Goal: Task Accomplishment & Management: Complete application form

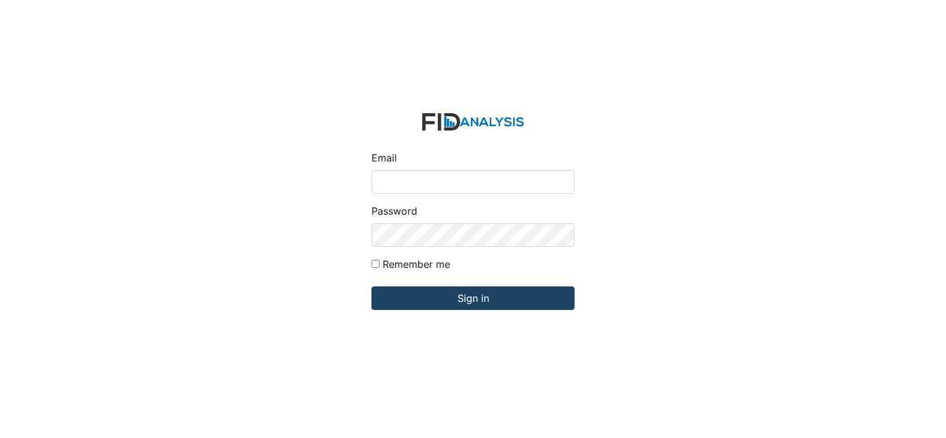
type input "[PERSON_NAME][EMAIL_ADDRESS][DOMAIN_NAME]"
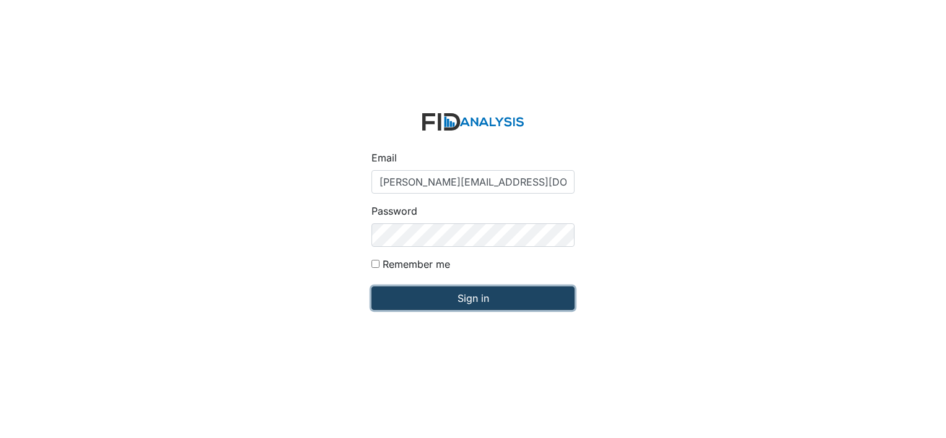
click at [425, 297] on input "Sign in" at bounding box center [472, 299] width 203 height 24
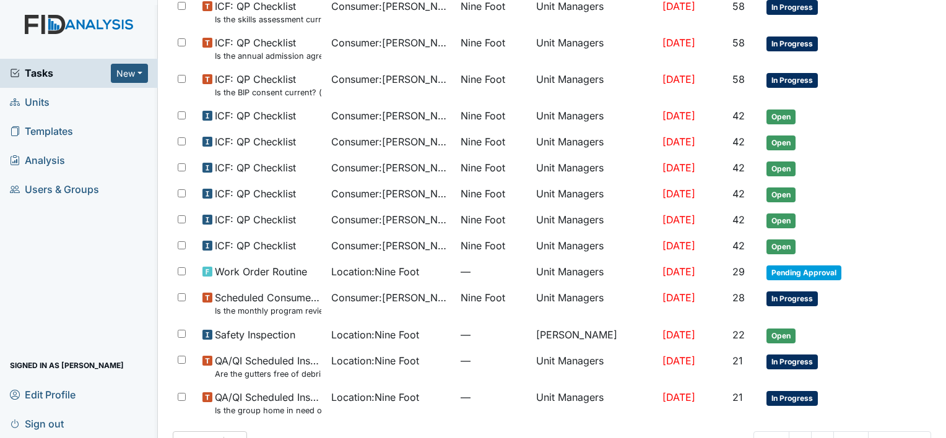
scroll to position [717, 0]
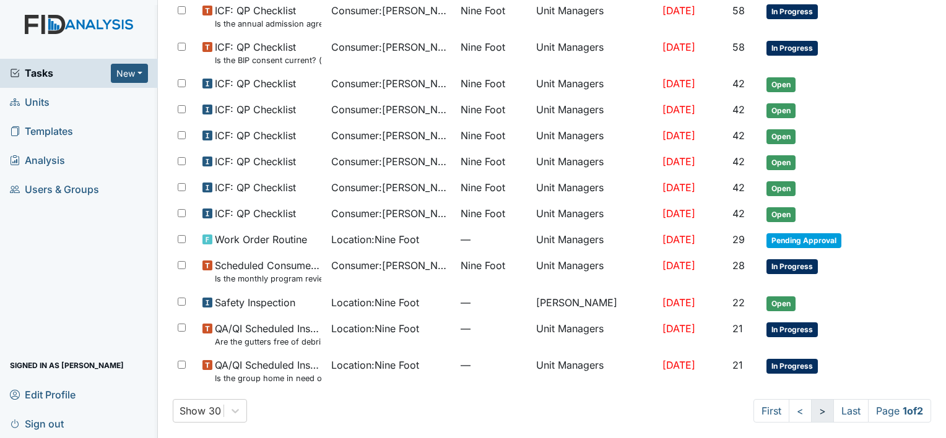
click at [811, 408] on link ">" at bounding box center [822, 411] width 23 height 24
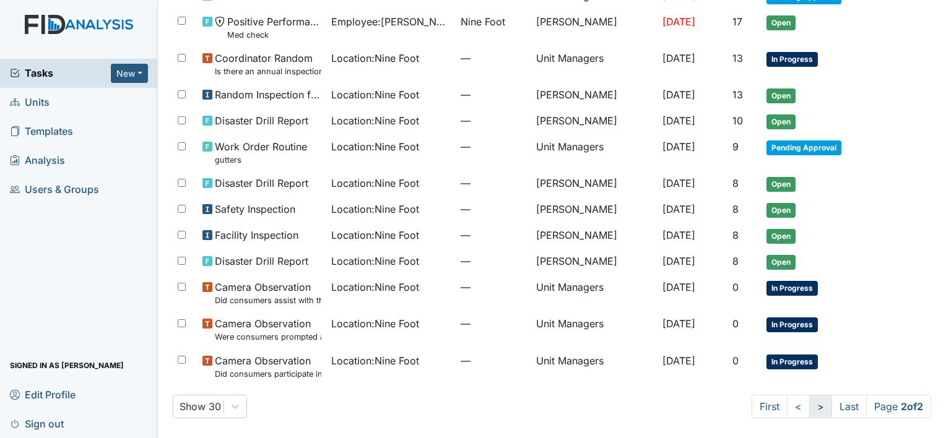
scroll to position [446, 0]
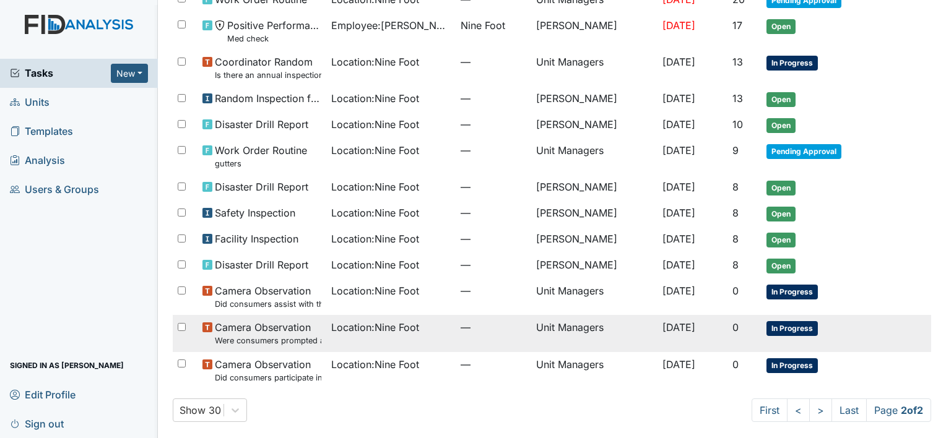
click at [370, 323] on span "Location : Nine Foot" at bounding box center [375, 327] width 88 height 15
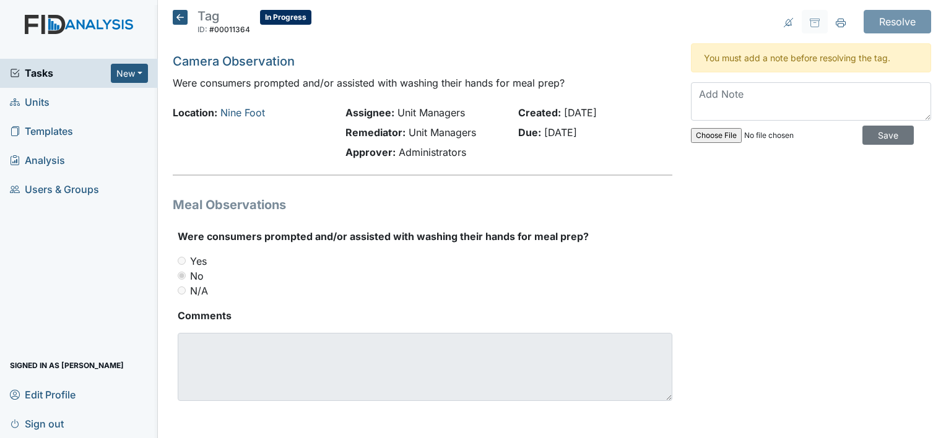
scroll to position [2, 0]
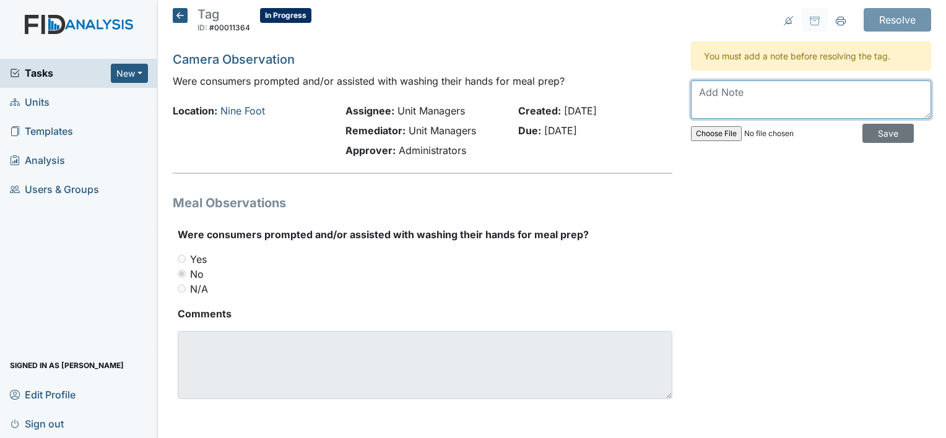
click at [701, 94] on textarea at bounding box center [811, 99] width 240 height 38
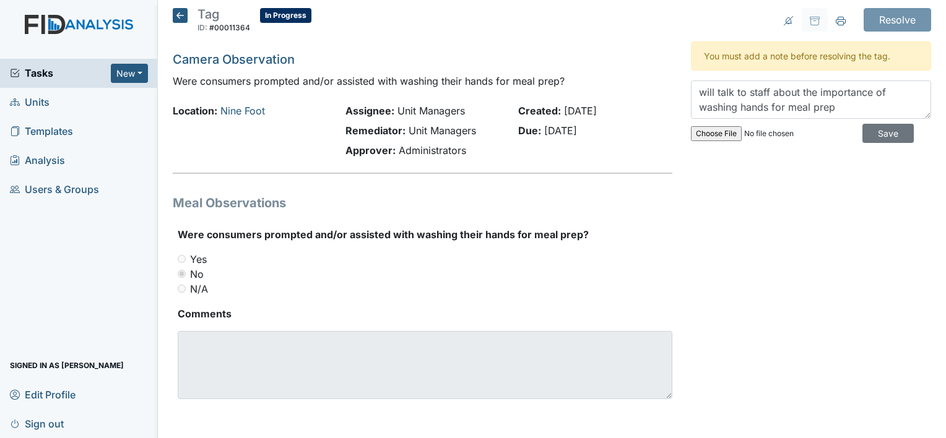
click at [795, 150] on div "Resolve Archive Task × Are you sure you want to archive this task? It will appe…" at bounding box center [811, 218] width 259 height 421
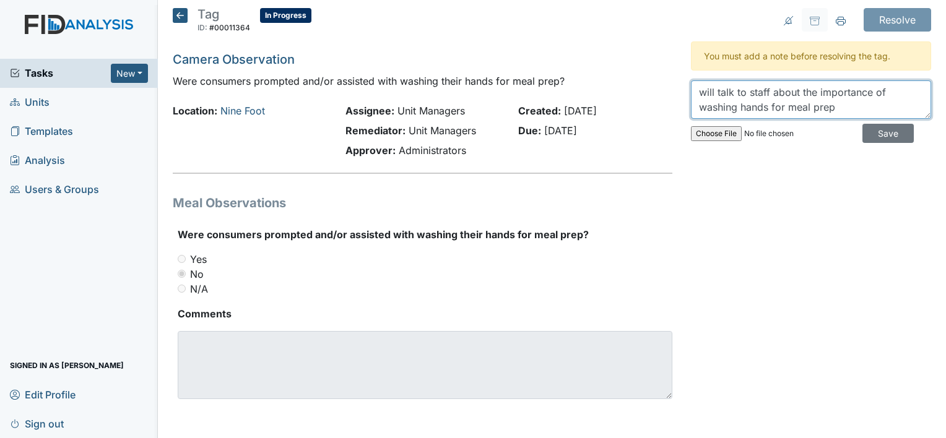
click at [831, 103] on textarea "will talk to staff about the importance of washing hands for meal prep" at bounding box center [811, 99] width 240 height 38
type textarea "will talk to staff about the importance of washing hands for meal prep."
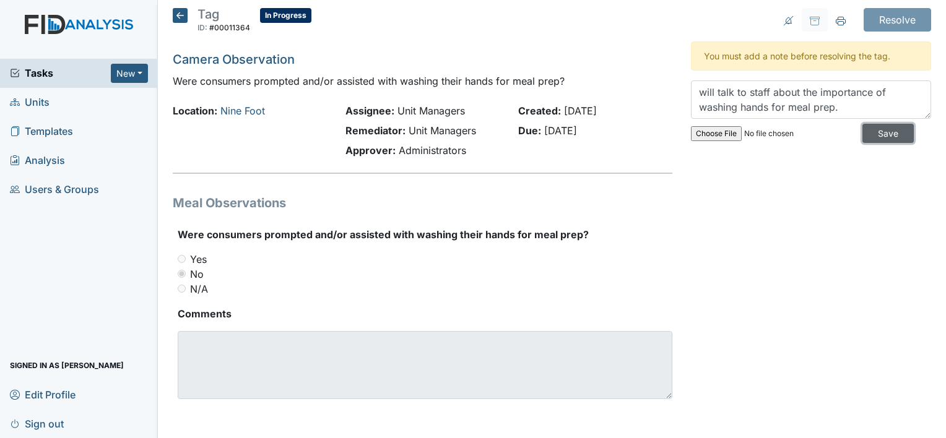
click at [871, 134] on input "Save" at bounding box center [887, 133] width 51 height 19
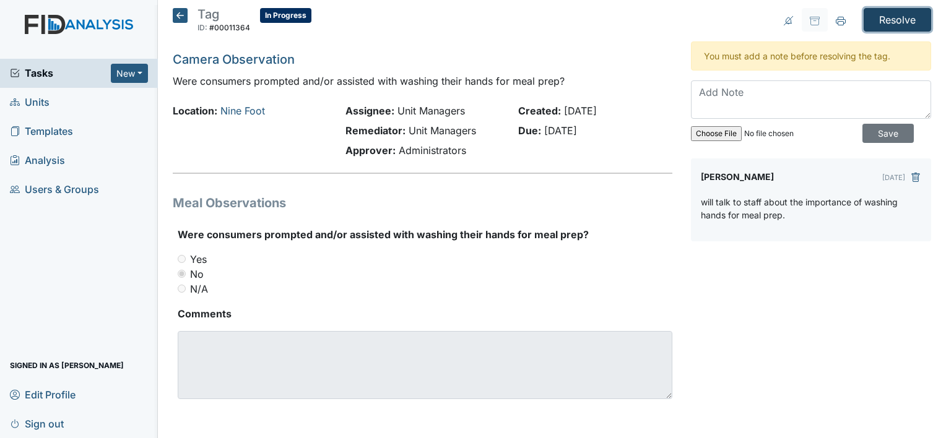
click at [894, 17] on input "Resolve" at bounding box center [897, 20] width 67 height 24
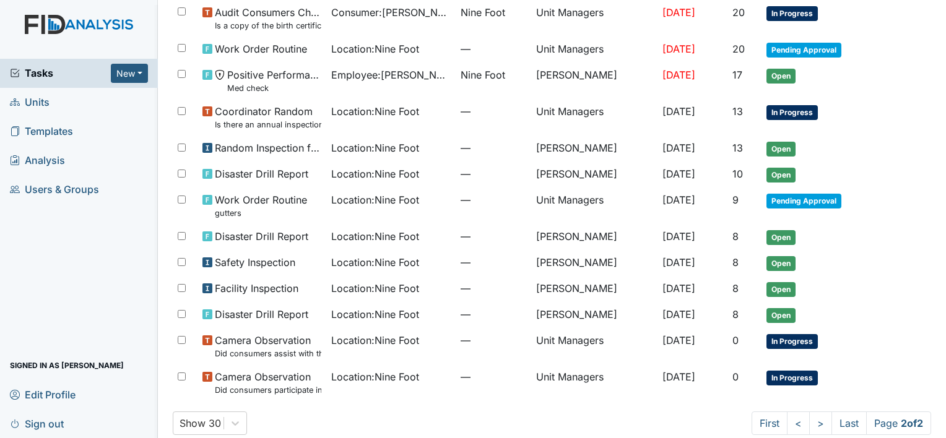
scroll to position [450, 0]
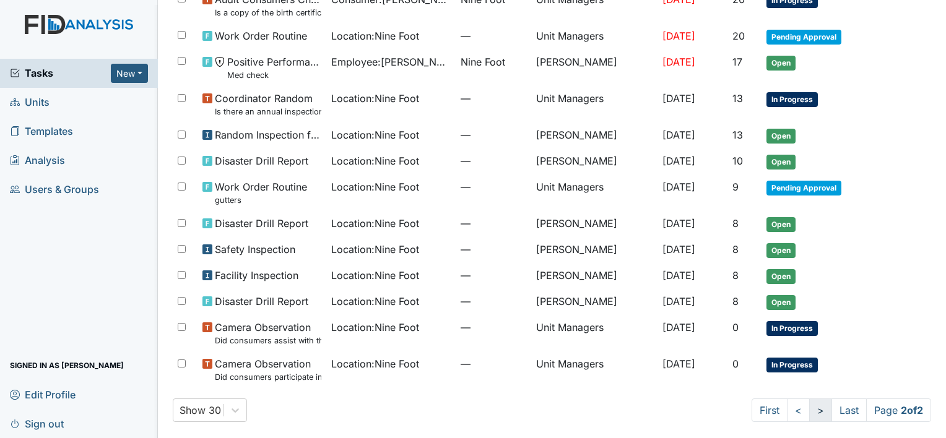
click at [809, 409] on link ">" at bounding box center [820, 411] width 23 height 24
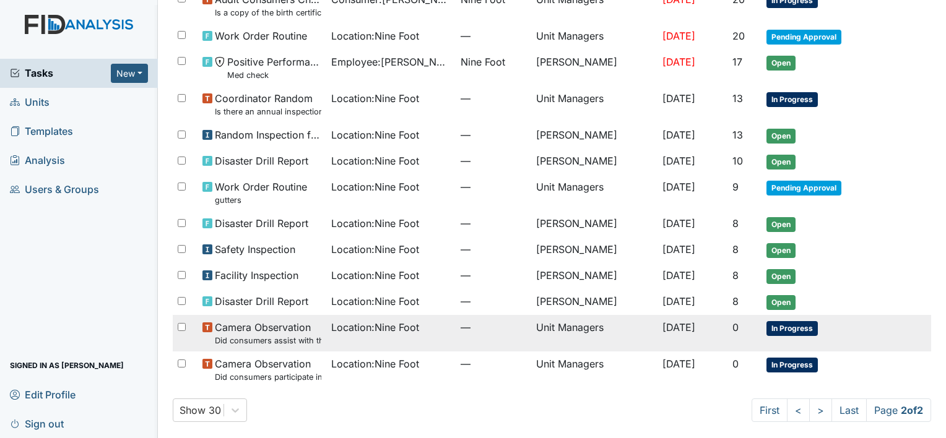
click at [350, 329] on span "Location : Nine Foot" at bounding box center [375, 327] width 88 height 15
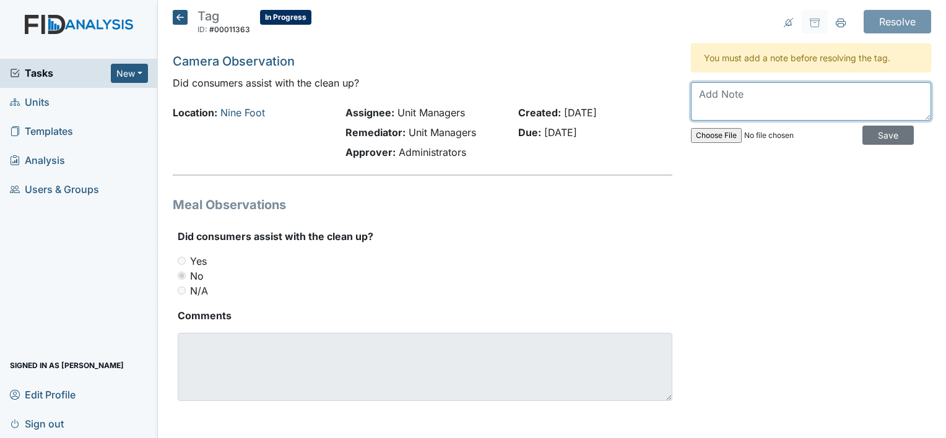
click at [701, 97] on textarea at bounding box center [811, 101] width 240 height 38
click at [885, 108] on textarea "will talk to staff about the importance of the consumers helping with cleaning …" at bounding box center [811, 101] width 240 height 38
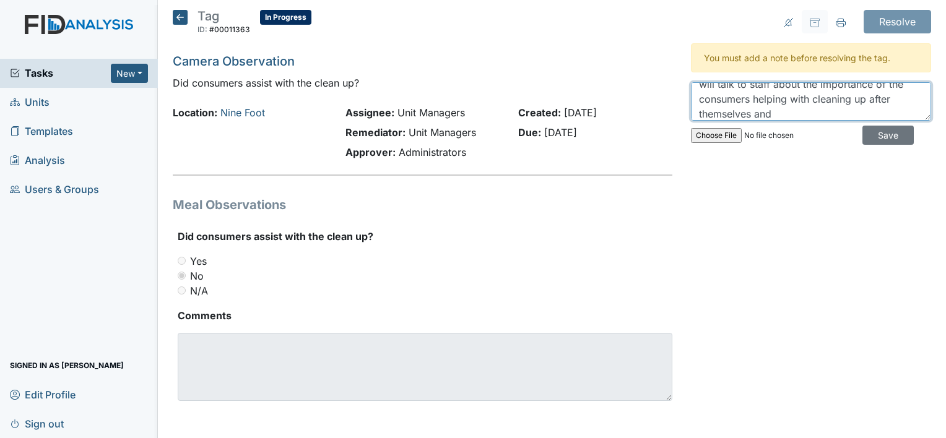
click at [767, 113] on textarea "will talk to staff about the importance of the consumers helping with cleaning …" at bounding box center [811, 101] width 240 height 38
type textarea "will talk to staff about the importance of the consumers helping with cleaning …"
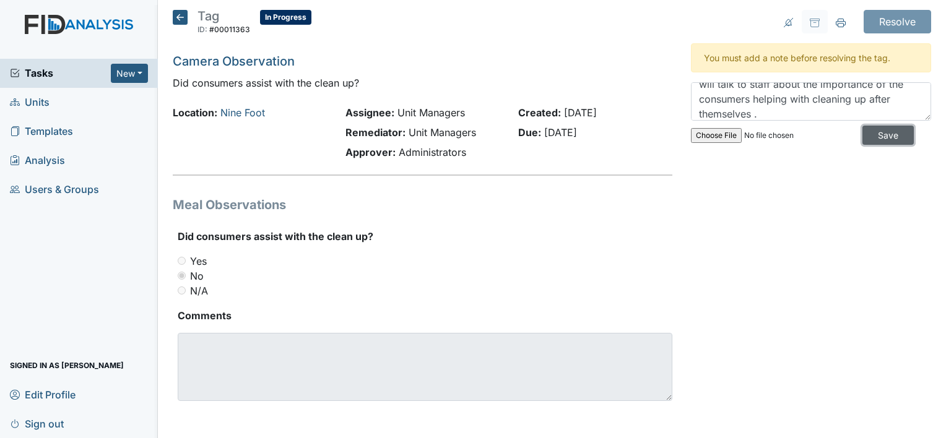
click at [862, 136] on input "Save" at bounding box center [887, 135] width 51 height 19
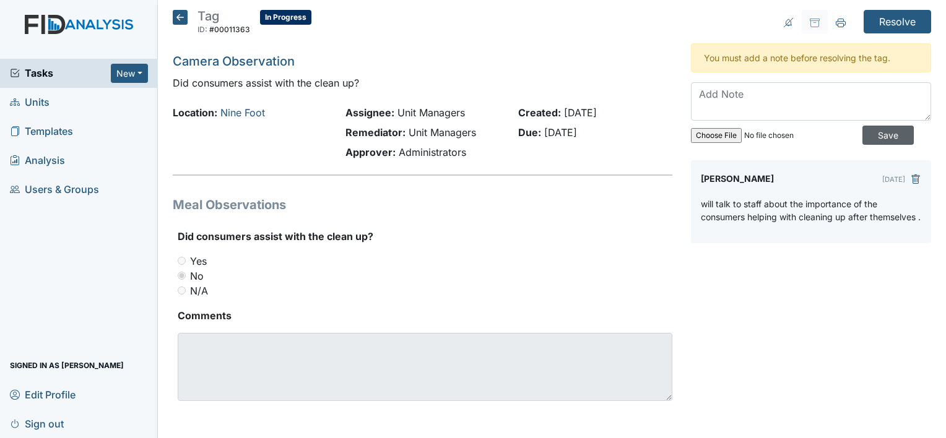
scroll to position [0, 0]
click at [899, 22] on input "Resolve" at bounding box center [897, 22] width 67 height 24
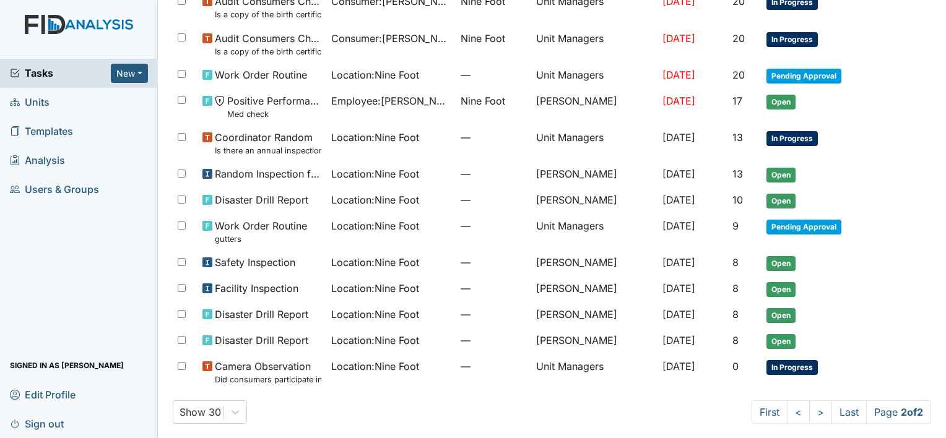
scroll to position [414, 0]
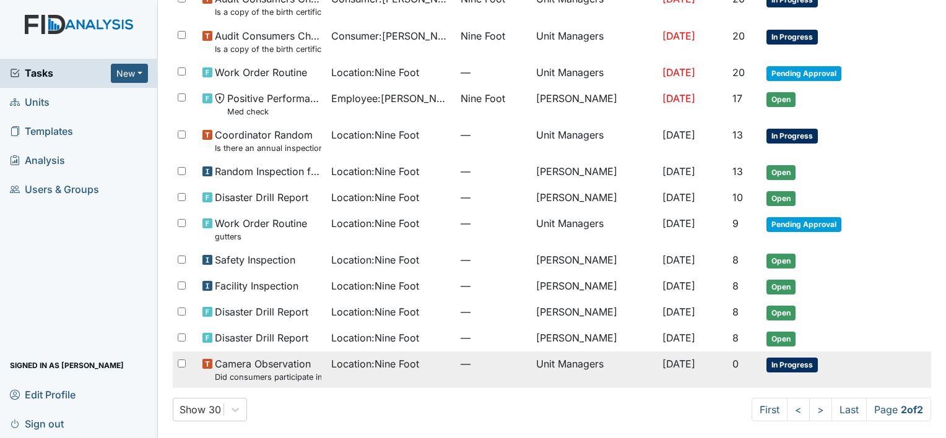
click at [280, 364] on span "Camera Observation Did consumers participate in family style dining?" at bounding box center [268, 370] width 106 height 27
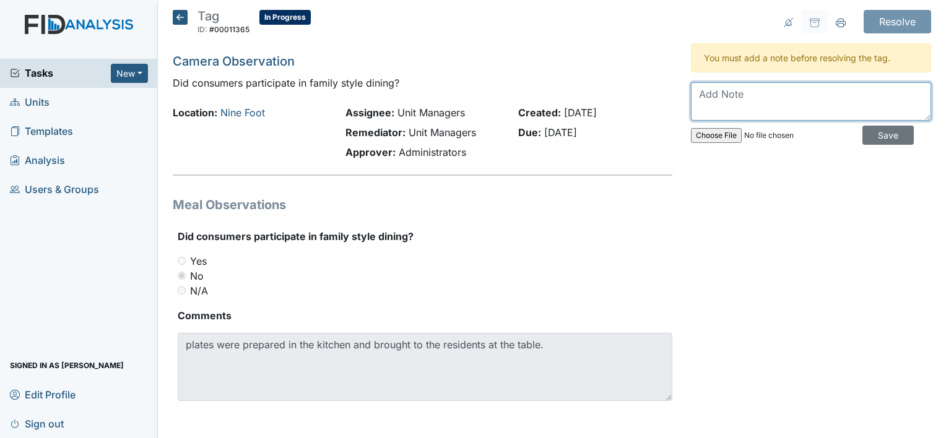
click at [696, 97] on textarea at bounding box center [811, 101] width 240 height 38
type textarea "will talk to staff about the importance of family style dining."
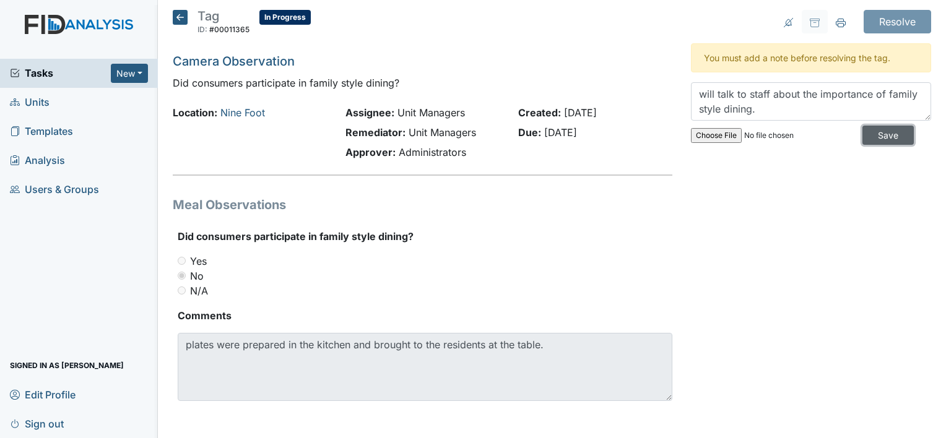
click at [866, 131] on input "Save" at bounding box center [887, 135] width 51 height 19
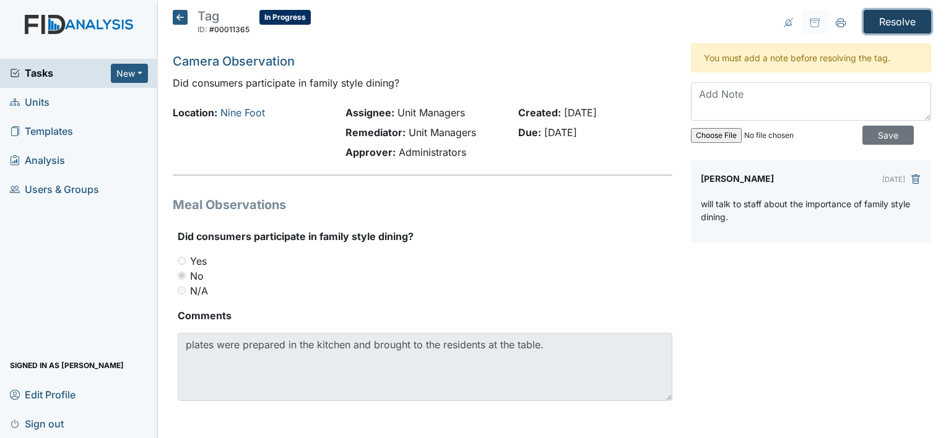
click at [884, 22] on input "Resolve" at bounding box center [897, 22] width 67 height 24
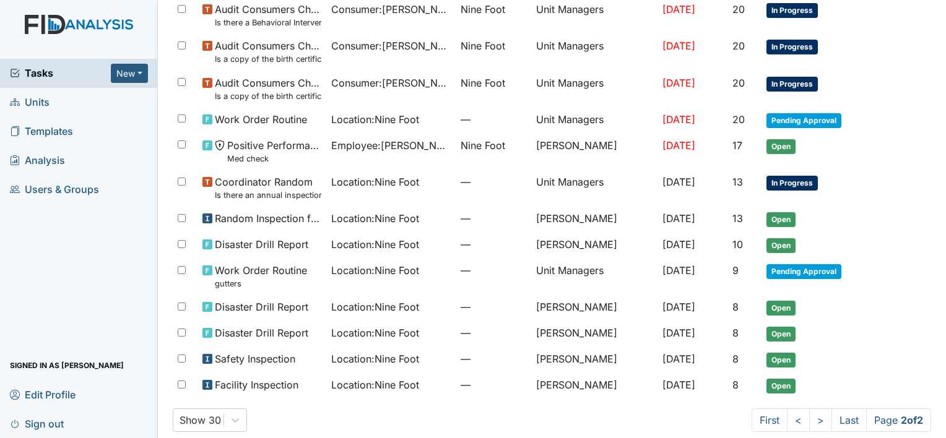
scroll to position [376, 0]
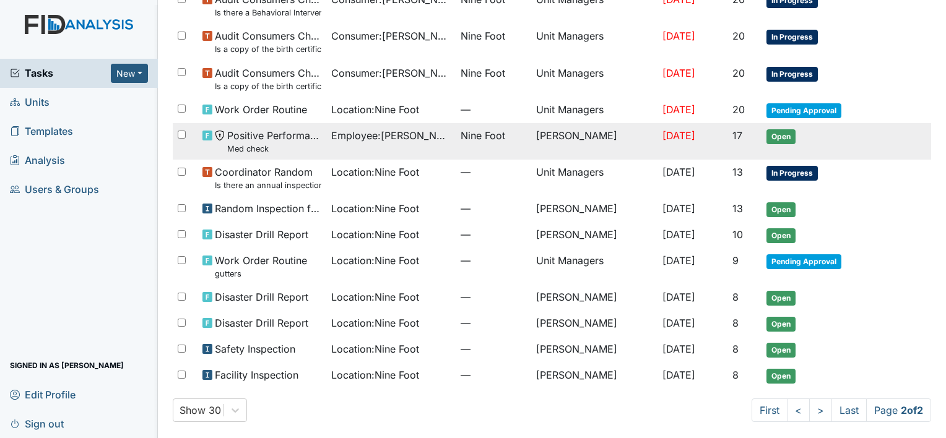
click at [369, 132] on span "Employee : McClain, Quiteria" at bounding box center [390, 135] width 119 height 15
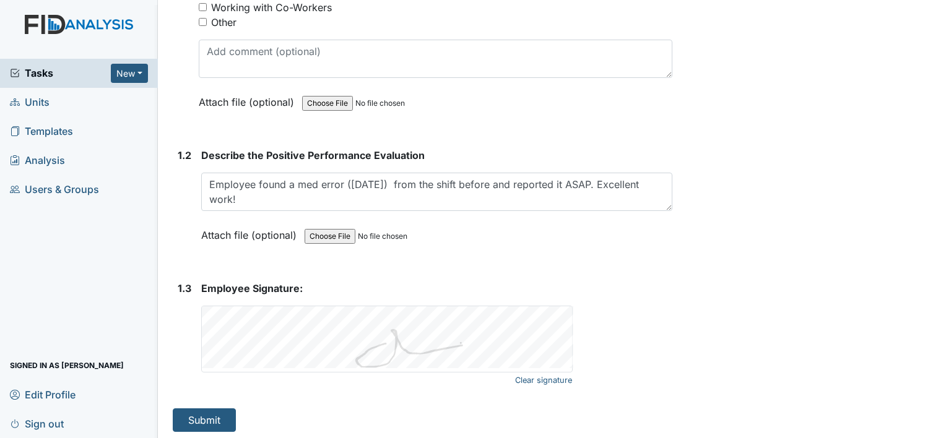
scroll to position [317, 0]
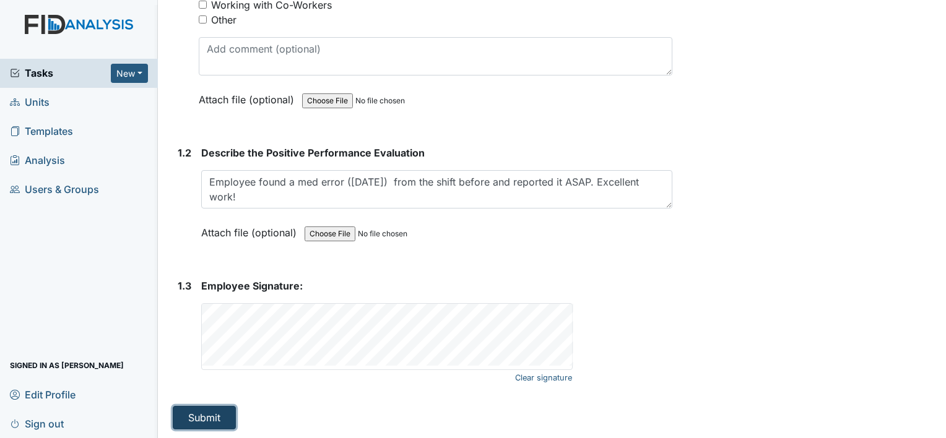
click at [192, 420] on button "Submit" at bounding box center [204, 418] width 63 height 24
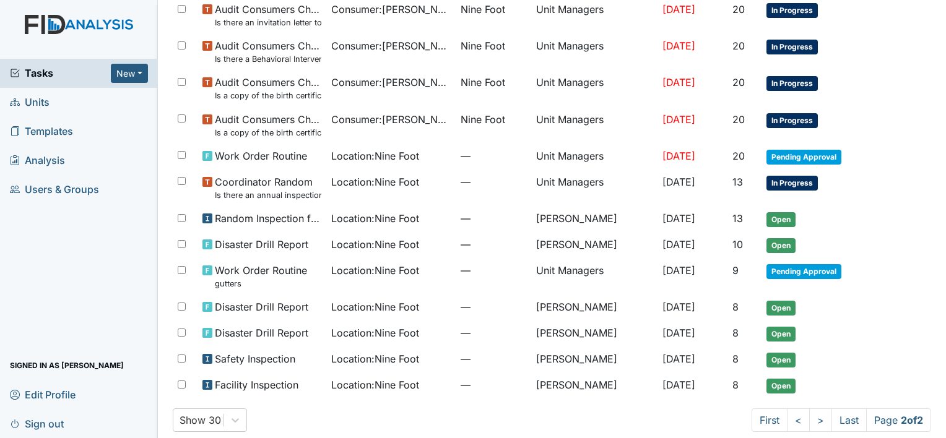
scroll to position [340, 0]
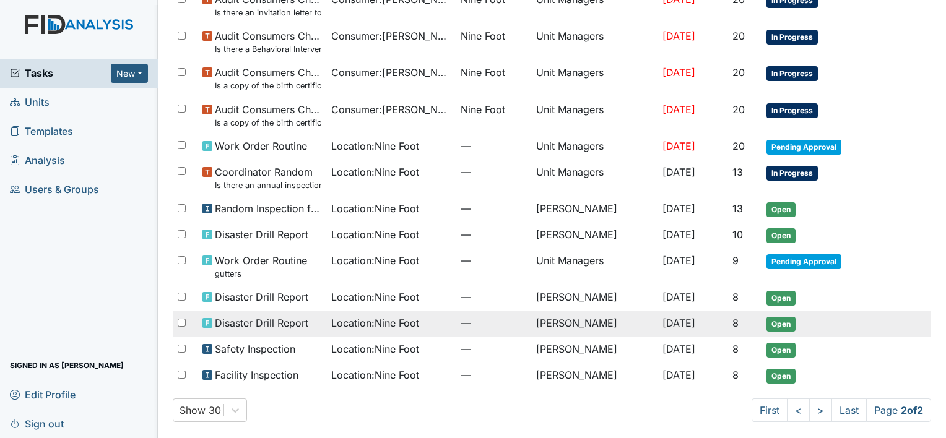
click at [297, 319] on span "Disaster Drill Report" at bounding box center [261, 323] width 93 height 15
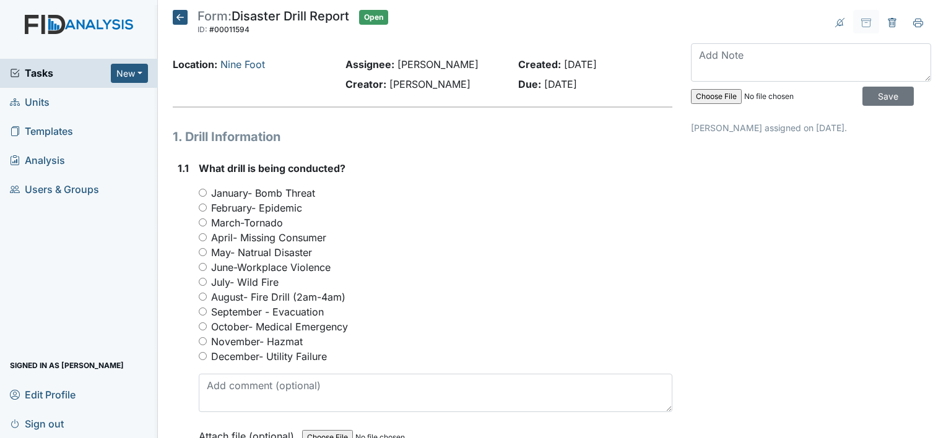
click at [201, 310] on input "September - Evacuation" at bounding box center [203, 312] width 8 height 8
radio input "true"
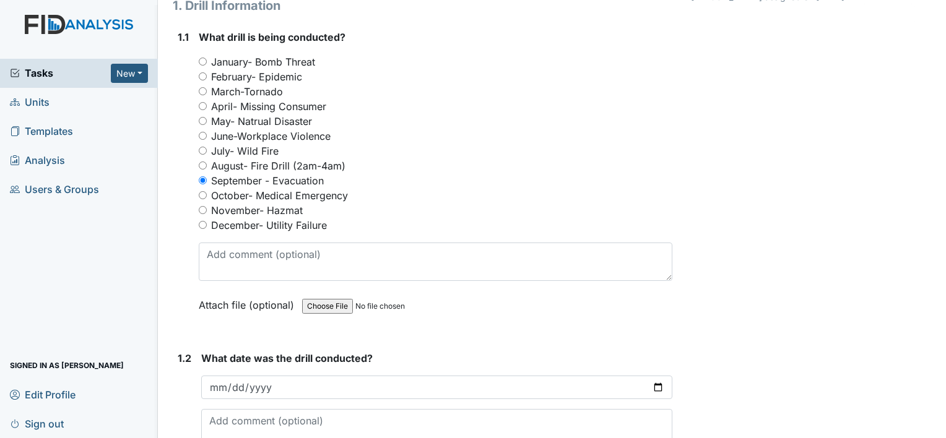
scroll to position [132, 0]
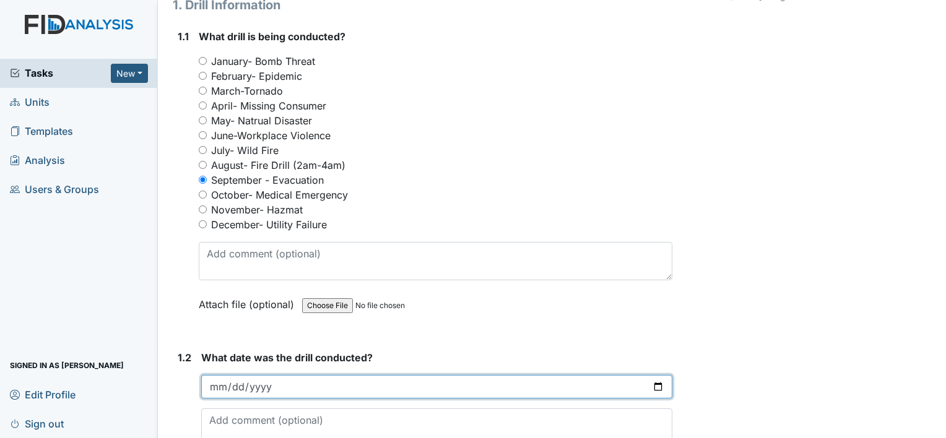
click at [216, 381] on input "date" at bounding box center [436, 387] width 471 height 24
type input "[DATE]"
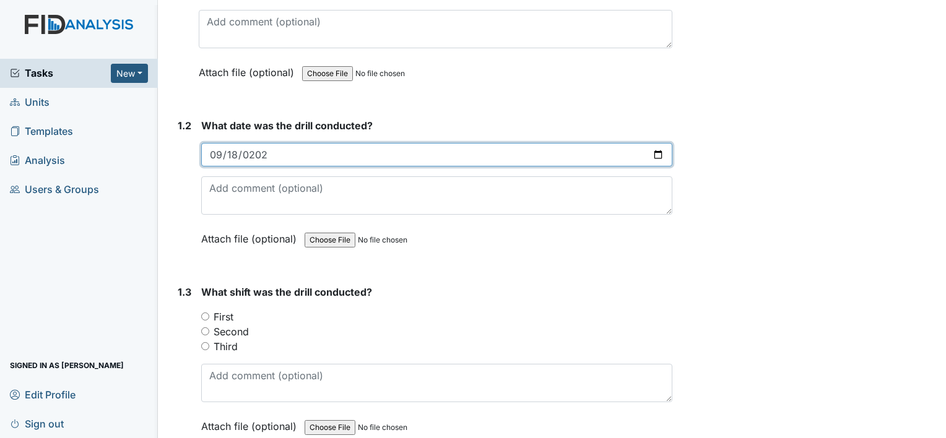
scroll to position [387, 0]
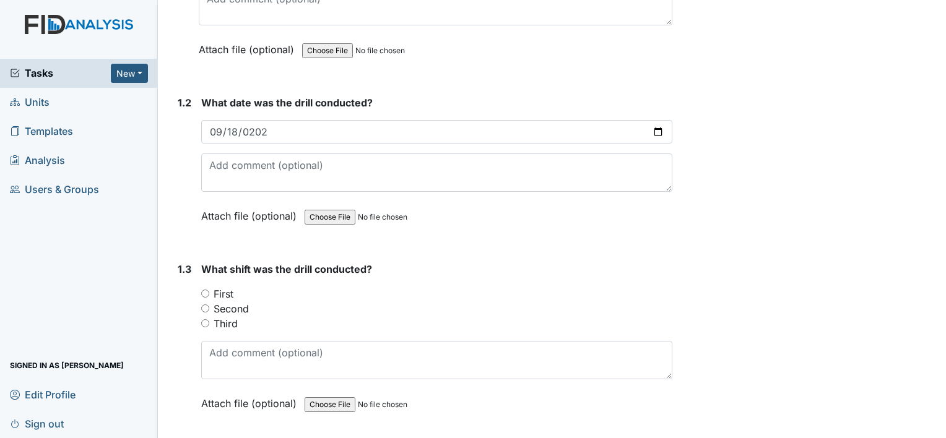
click at [205, 310] on input "Second" at bounding box center [205, 309] width 8 height 8
radio input "true"
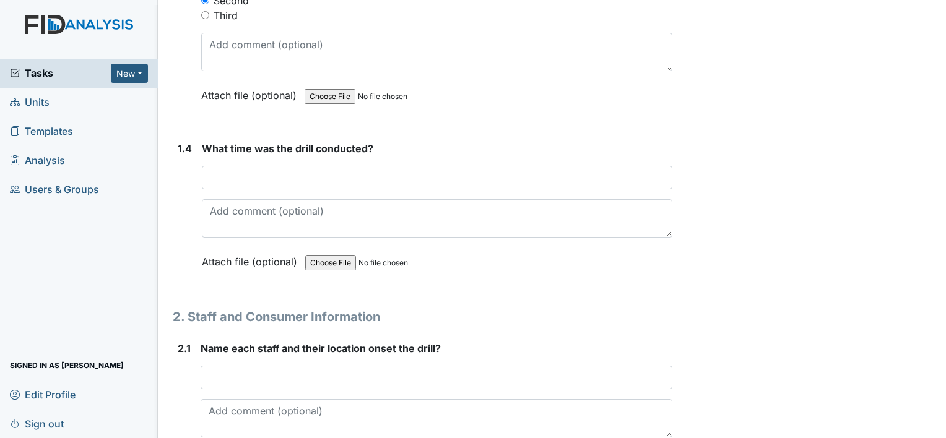
scroll to position [701, 0]
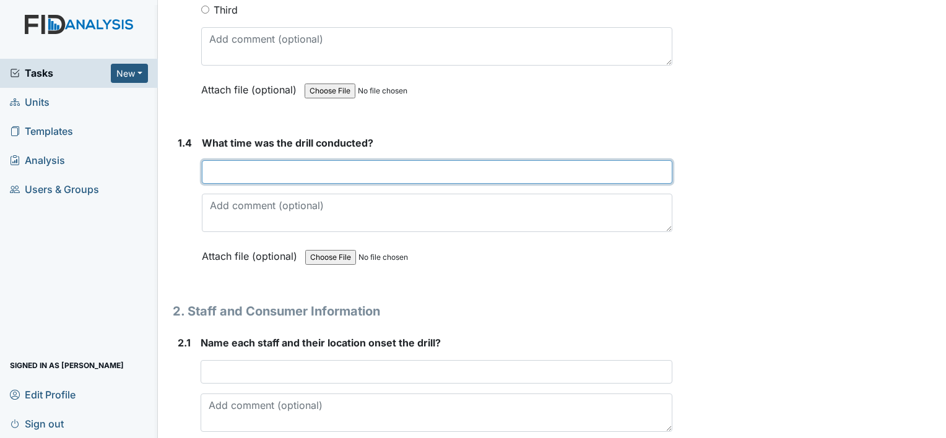
click at [220, 168] on input "text" at bounding box center [437, 172] width 470 height 24
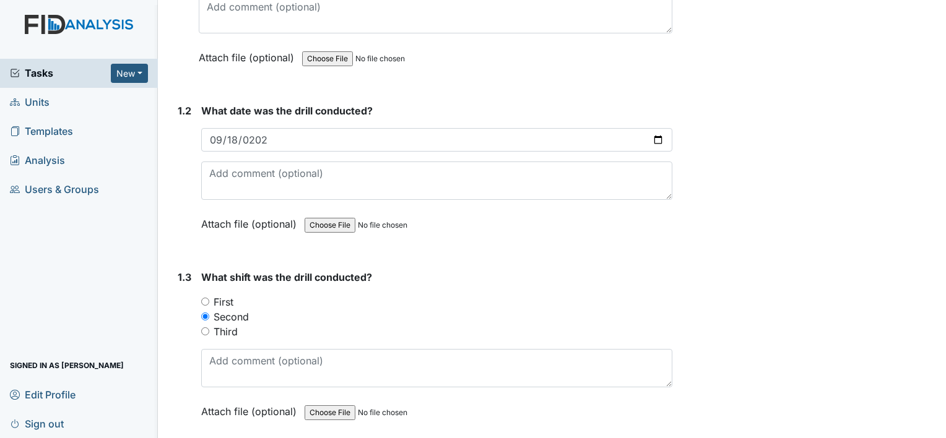
scroll to position [354, 0]
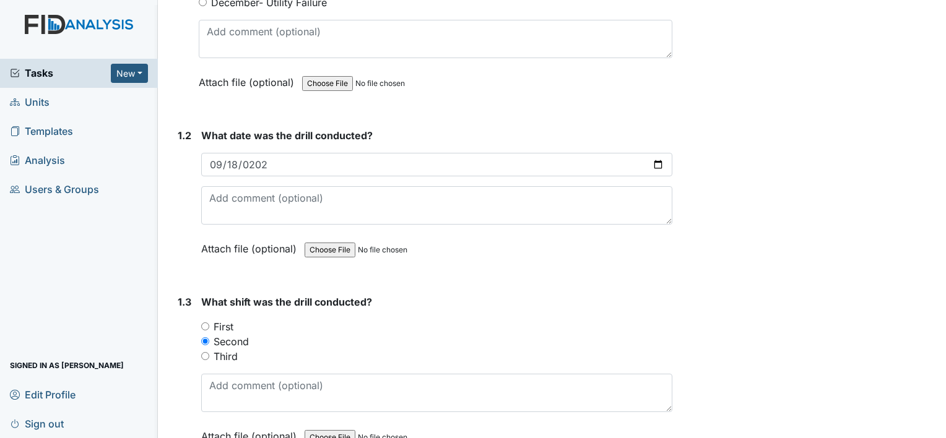
type input "7pm"
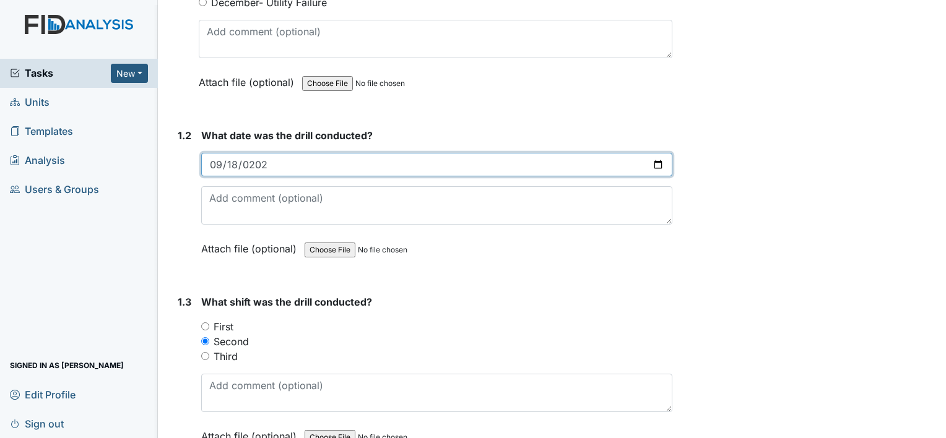
click at [236, 161] on input "2025-09-18" at bounding box center [436, 165] width 471 height 24
click at [220, 158] on input "date" at bounding box center [436, 165] width 471 height 24
type input "2025-09-12"
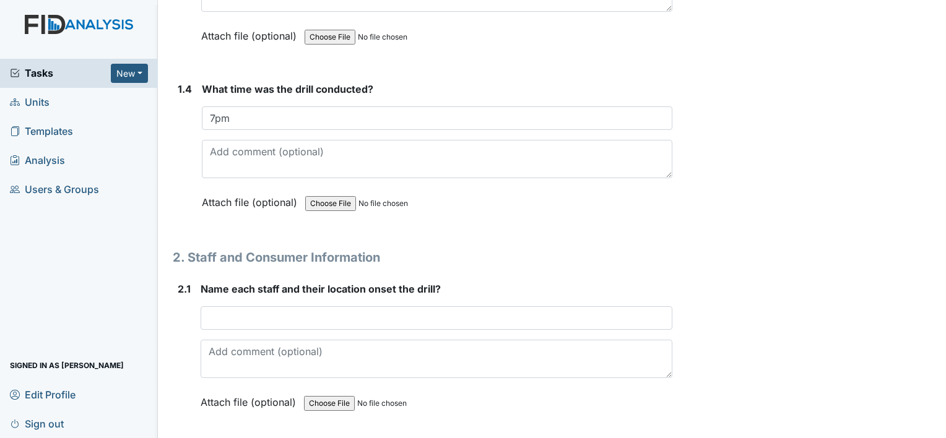
scroll to position [758, 0]
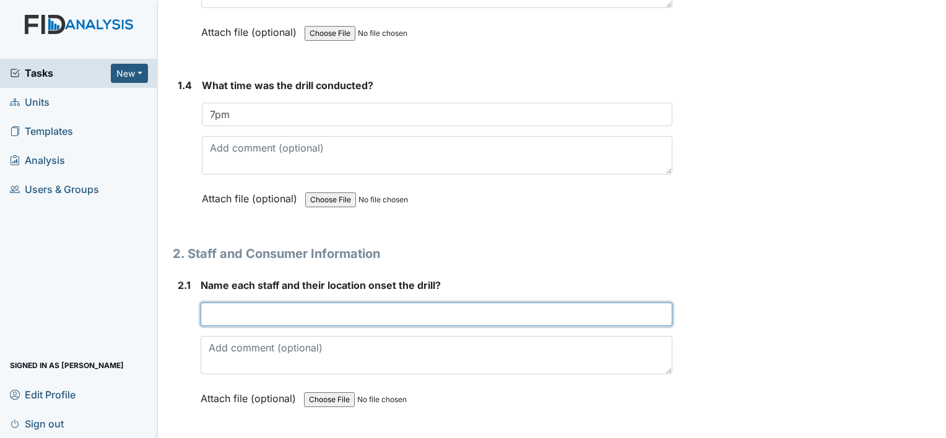
click at [222, 303] on input "text" at bounding box center [437, 315] width 472 height 24
click at [268, 312] on input "Abigale More" at bounding box center [437, 315] width 472 height 24
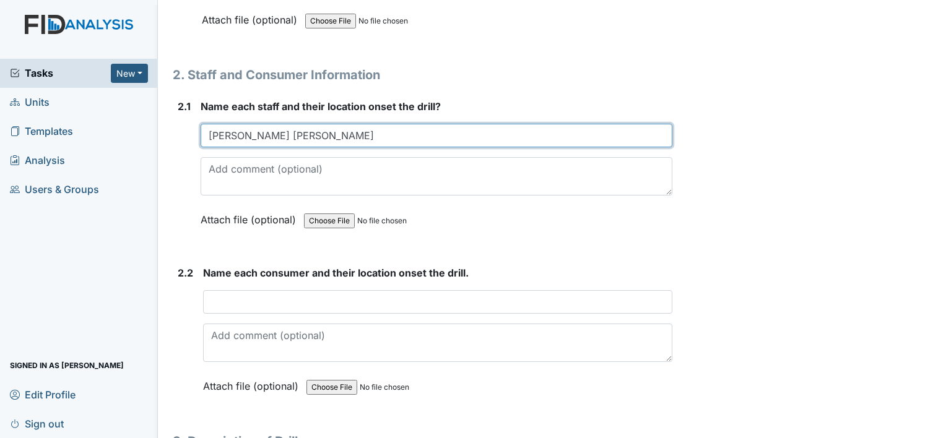
scroll to position [940, 0]
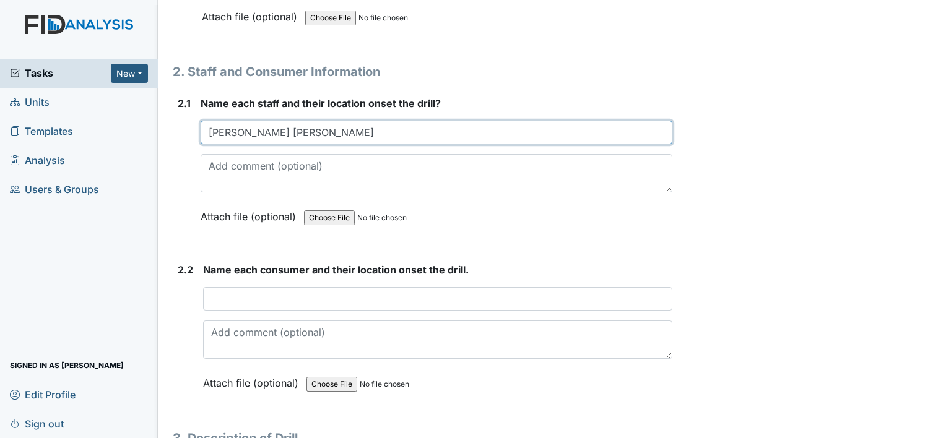
type input "Abigale Morefield Jashayla Hopkins"
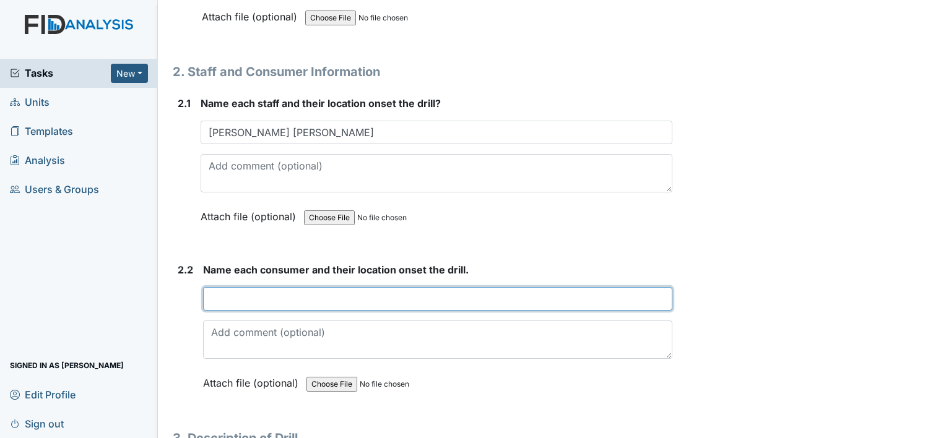
click at [215, 291] on input "text" at bounding box center [437, 299] width 469 height 24
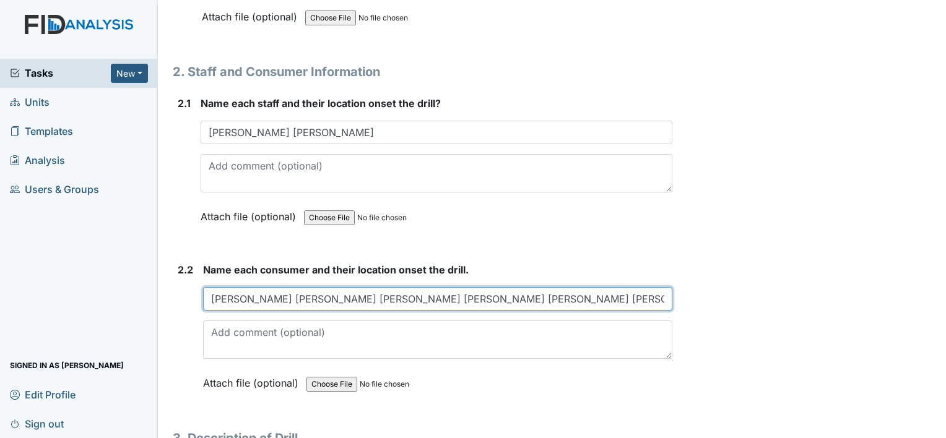
type input "John Jones Dedrick Gray Walter Tindall Shawn Kolb Tina Sumrell Helen Gillen"
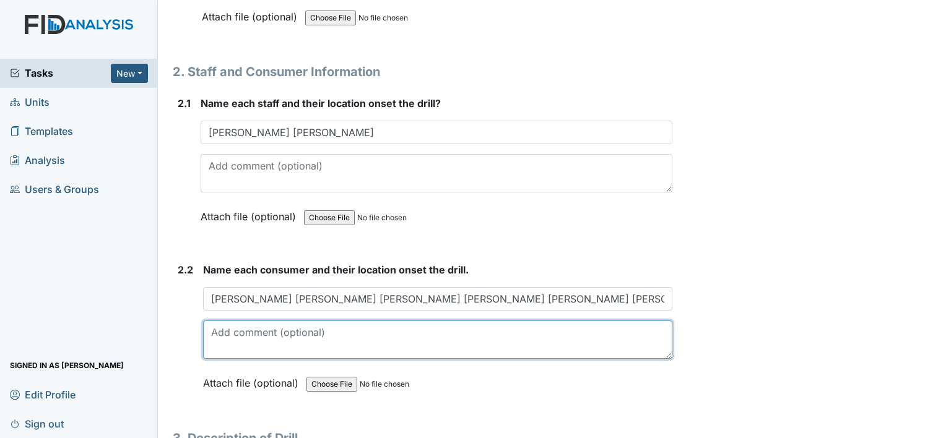
click at [220, 332] on textarea at bounding box center [437, 340] width 469 height 38
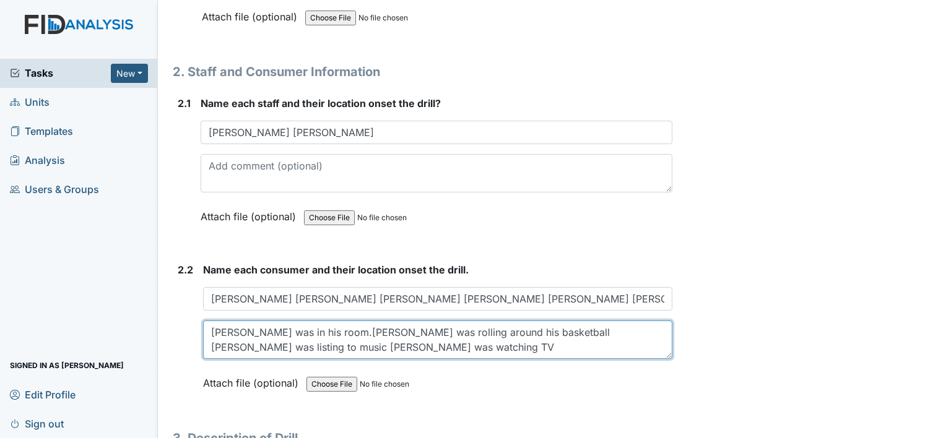
click at [226, 347] on textarea "John was in his room.Dedrick was rolling around his basketball Walter was listi…" at bounding box center [437, 340] width 469 height 38
click at [218, 343] on textarea "John was in his room.Dedrick was rolling around his basketball Walter was listi…" at bounding box center [437, 340] width 469 height 38
click at [326, 345] on textarea "John was in his room.Dedrick was rolling around his basketball Walter was listi…" at bounding box center [437, 340] width 469 height 38
click at [567, 342] on textarea "John was in his room .Dedrick was rolling around his basketball Walter was list…" at bounding box center [437, 340] width 469 height 38
click at [607, 344] on textarea "John was in his room .Dedrick was rolling around his basketball Walter was list…" at bounding box center [437, 340] width 469 height 38
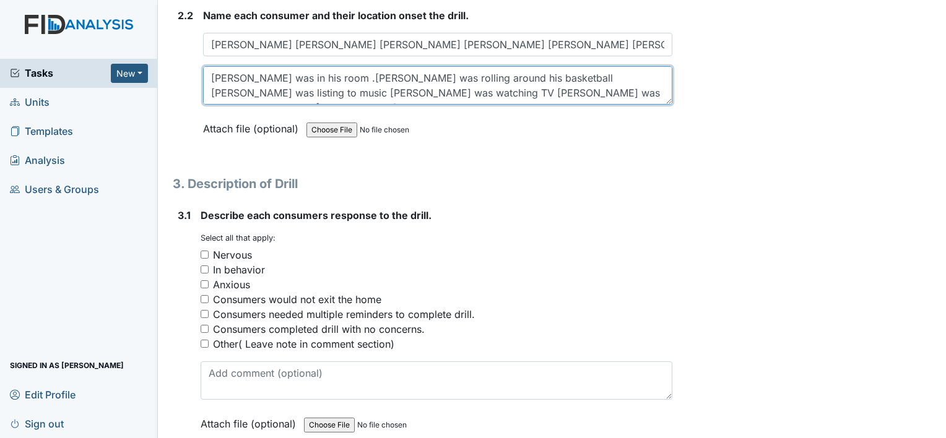
scroll to position [1196, 0]
type textarea "John was in his room .Dedrick was rolling around his basketball Walter was list…"
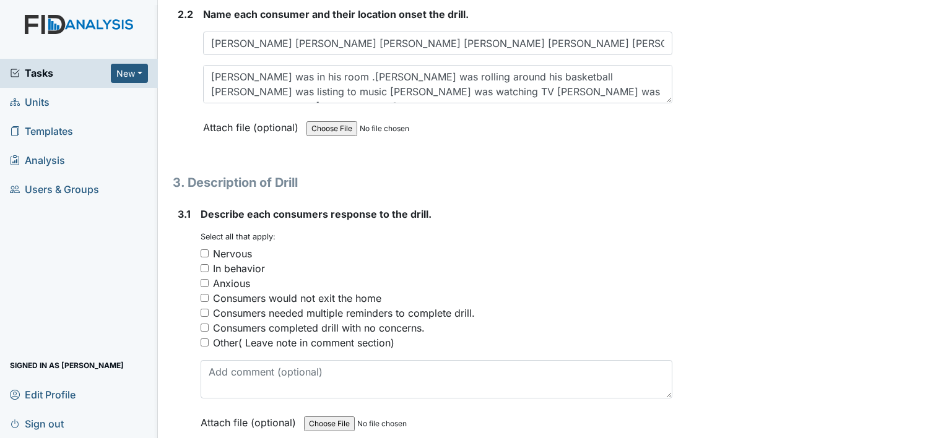
click at [201, 324] on input "Consumers completed drill with no concerns." at bounding box center [205, 328] width 8 height 8
checkbox input "true"
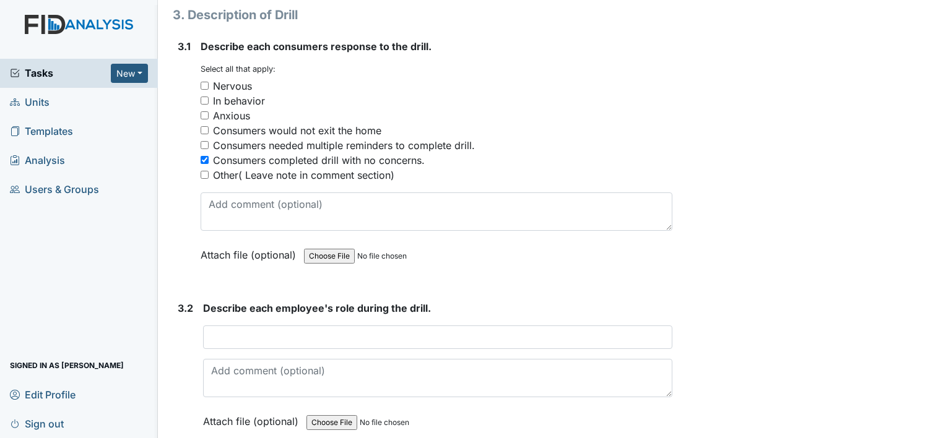
scroll to position [1369, 0]
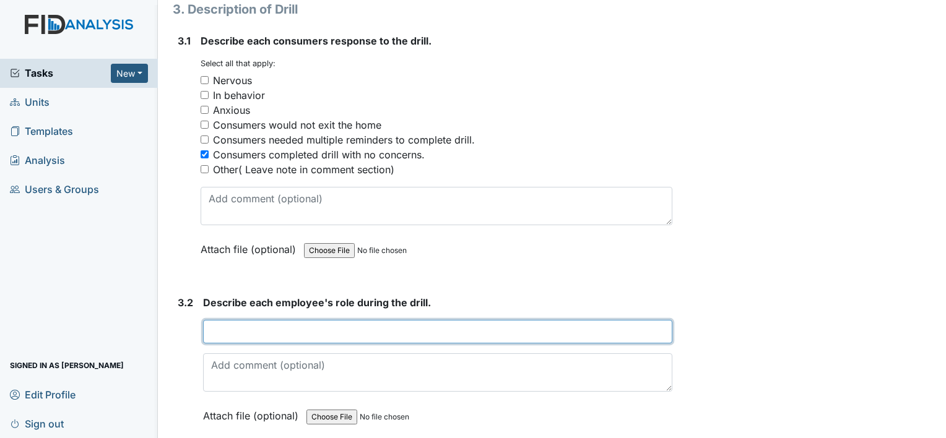
click at [210, 327] on input "text" at bounding box center [437, 332] width 469 height 24
click at [282, 331] on input "Jashayla was" at bounding box center [437, 332] width 469 height 24
click at [454, 326] on input "Jashayla was keeping the consumers calm and addy was guiding them to exit to a …" at bounding box center [437, 332] width 469 height 24
click at [656, 329] on input "Jashayla was keeping the consumers calm and abby was guiding them to exit to a …" at bounding box center [437, 332] width 469 height 24
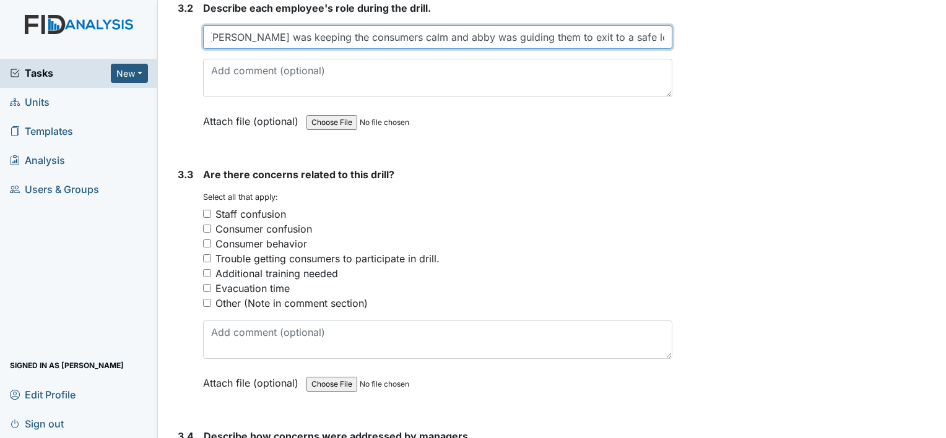
scroll to position [1667, 0]
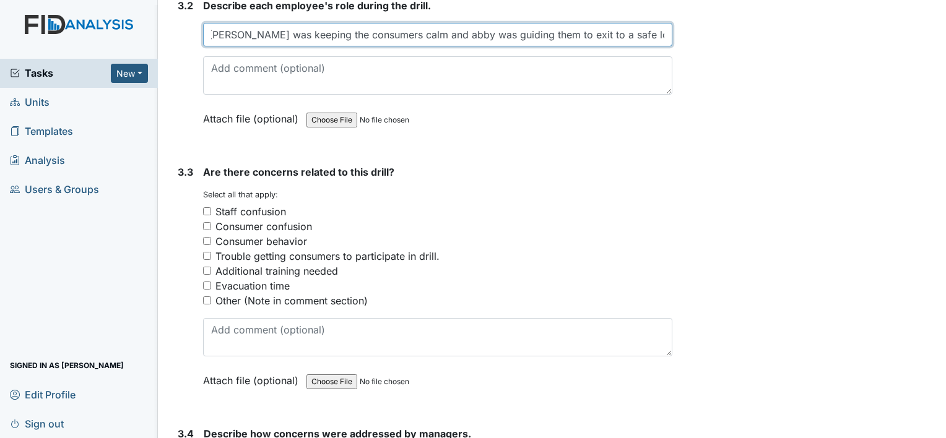
type input "Jashayla was keeping the consumers calm and abby was guiding them to exit to a …"
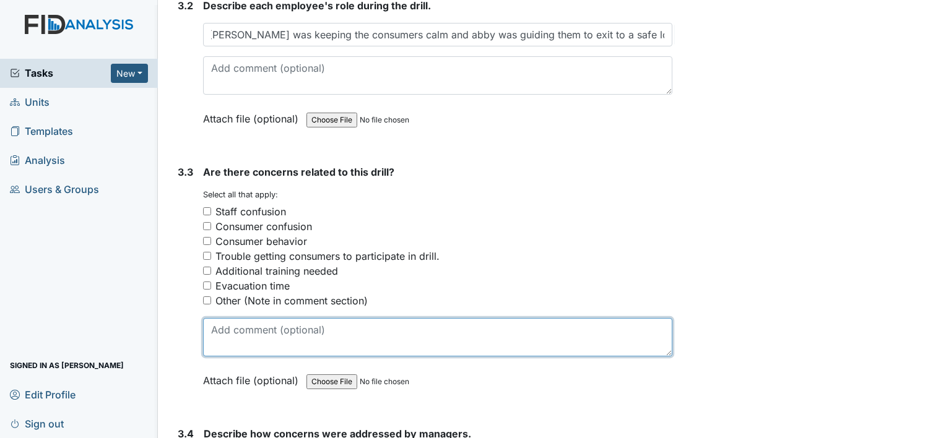
scroll to position [0, 0]
click at [256, 325] on textarea at bounding box center [437, 337] width 469 height 38
type textarea "n"
type textarea "No conserns"
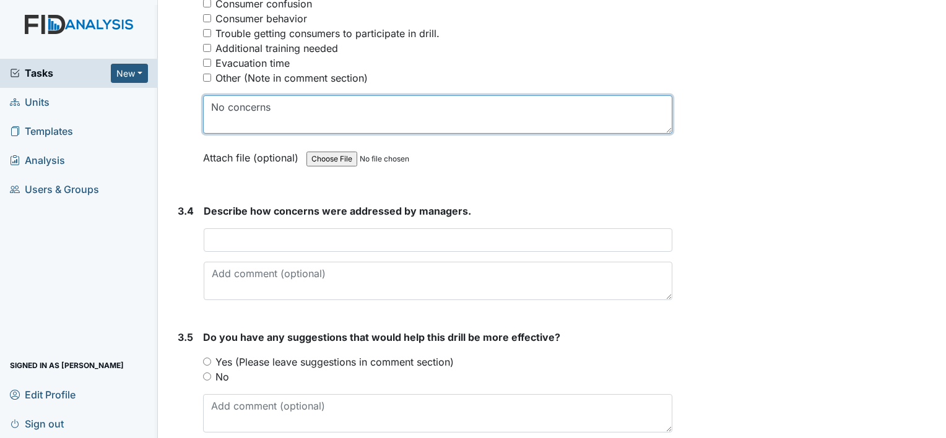
scroll to position [1914, 0]
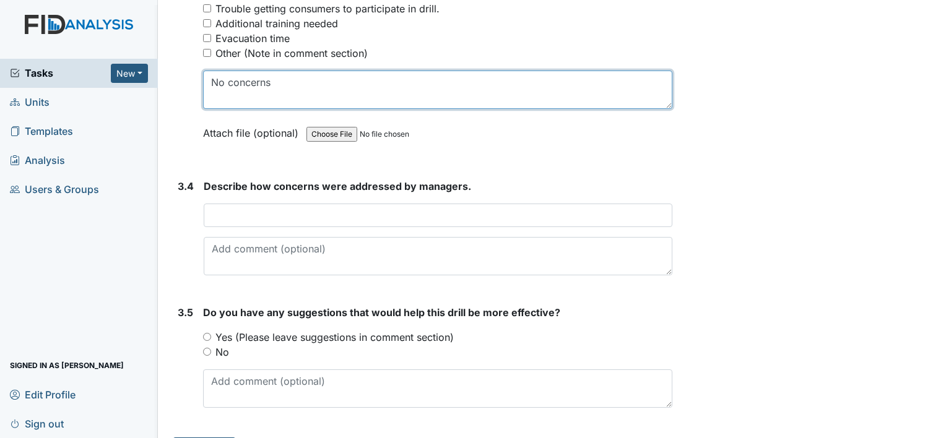
type textarea "No concerns"
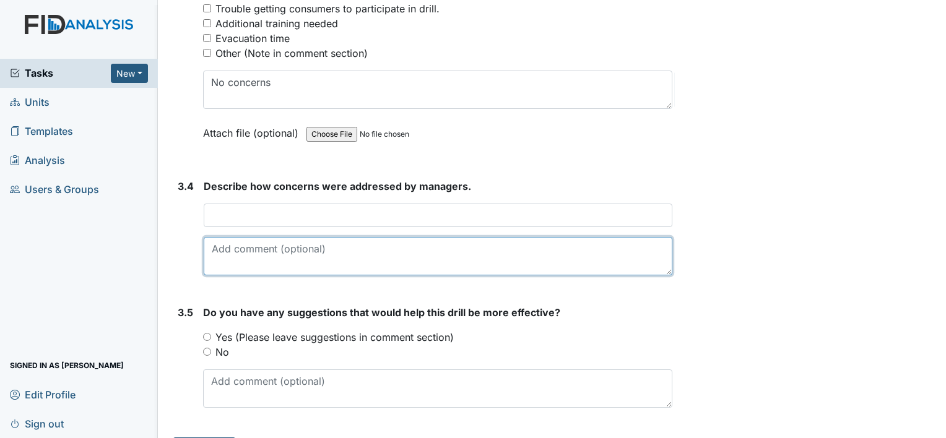
click at [224, 255] on textarea at bounding box center [438, 256] width 469 height 38
type textarea "There was no concerns"
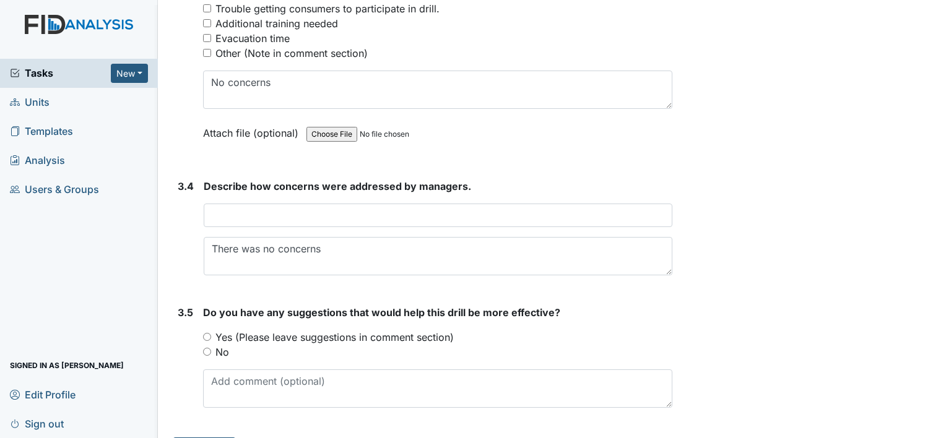
click at [207, 347] on div "You must select one of the below options. Yes (Please leave suggestions in comm…" at bounding box center [437, 345] width 469 height 30
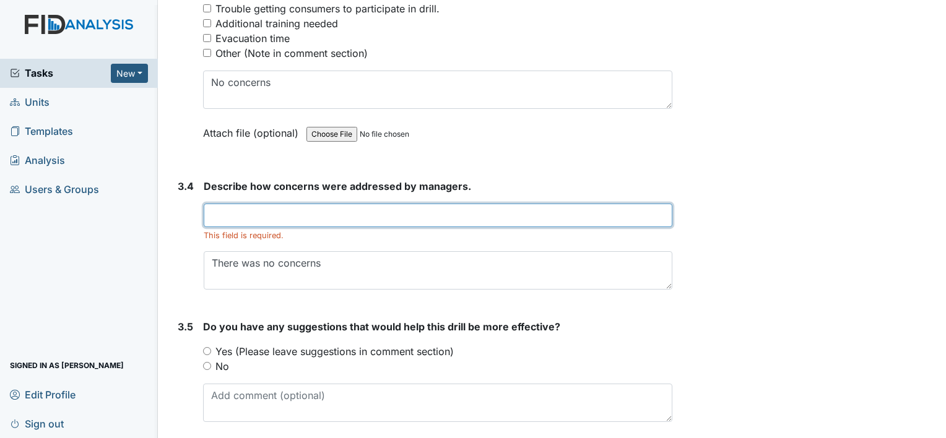
click at [218, 212] on input "text" at bounding box center [438, 216] width 469 height 24
type input "There was no concerns"
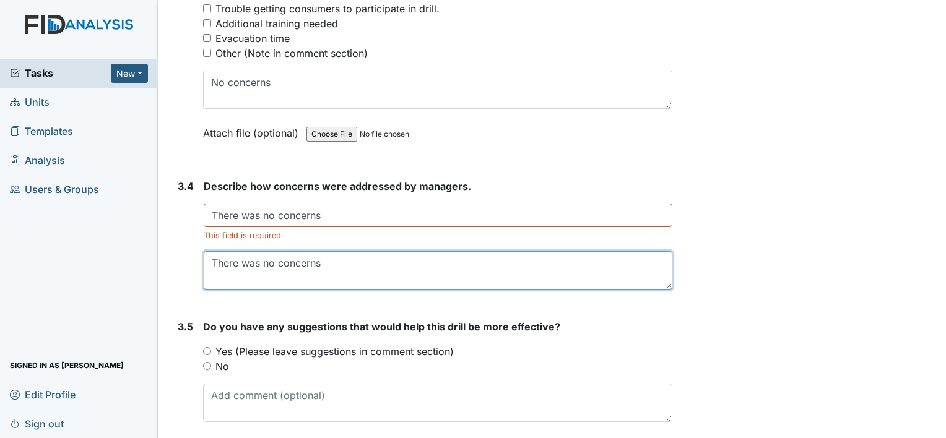
click at [324, 256] on textarea "There was no concerns" at bounding box center [438, 270] width 469 height 38
type textarea "T"
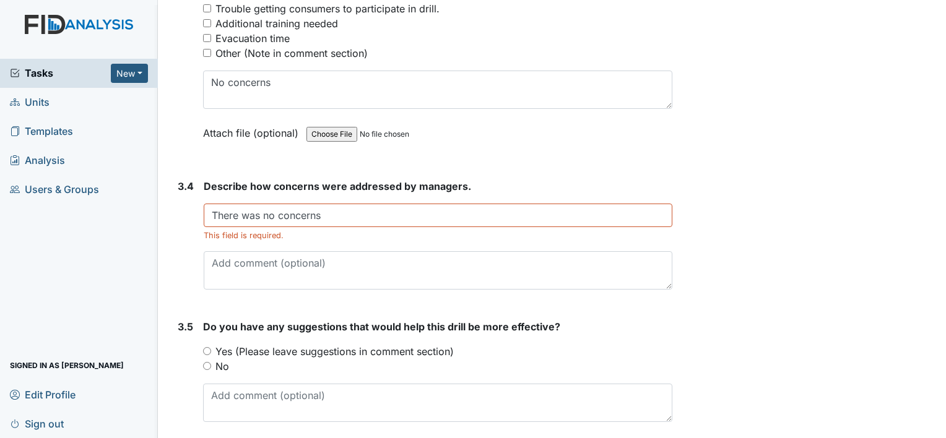
click at [206, 362] on input "No" at bounding box center [207, 366] width 8 height 8
radio input "true"
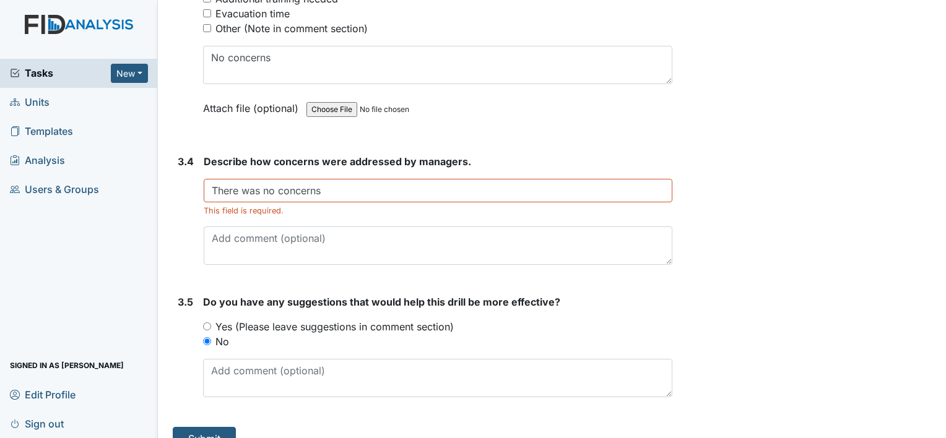
scroll to position [1954, 0]
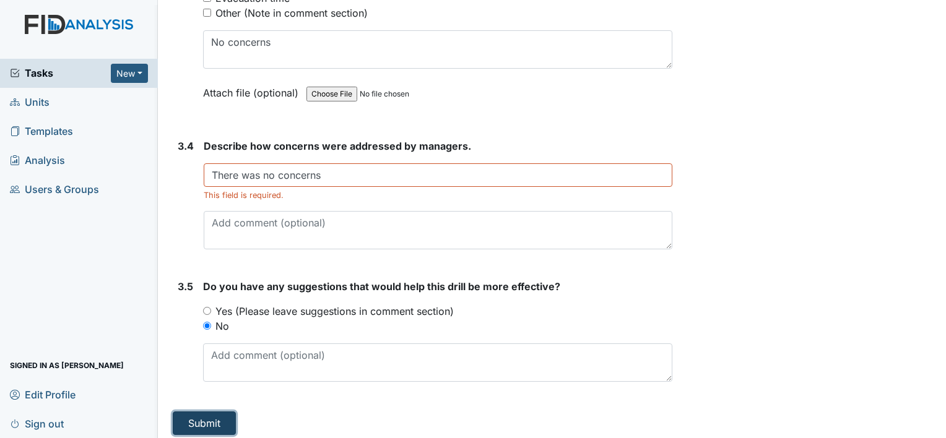
click at [222, 418] on button "Submit" at bounding box center [204, 424] width 63 height 24
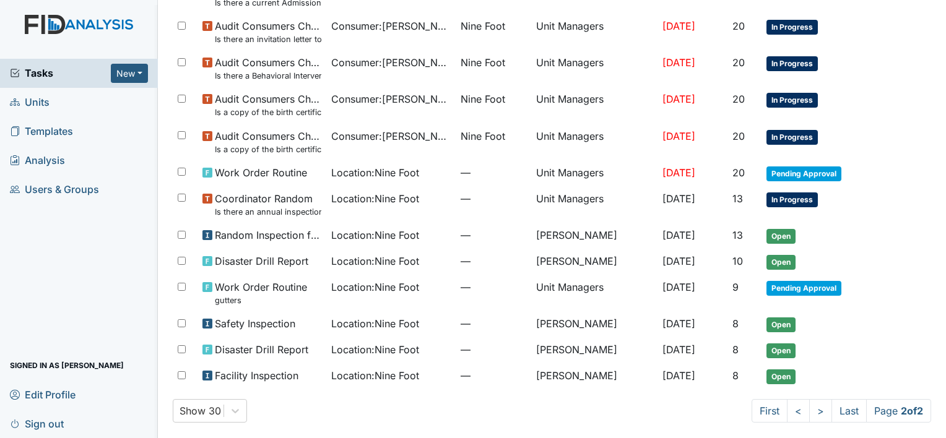
scroll to position [314, 0]
